Goal: Task Accomplishment & Management: Use online tool/utility

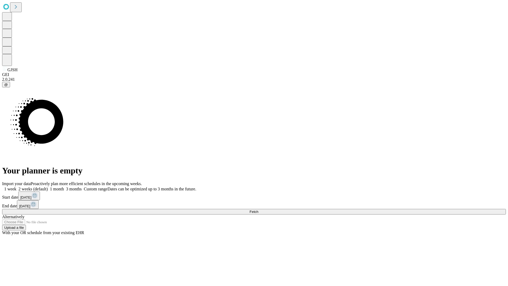
click at [258, 210] on span "Fetch" at bounding box center [253, 212] width 9 height 4
